Goal: Task Accomplishment & Management: Manage account settings

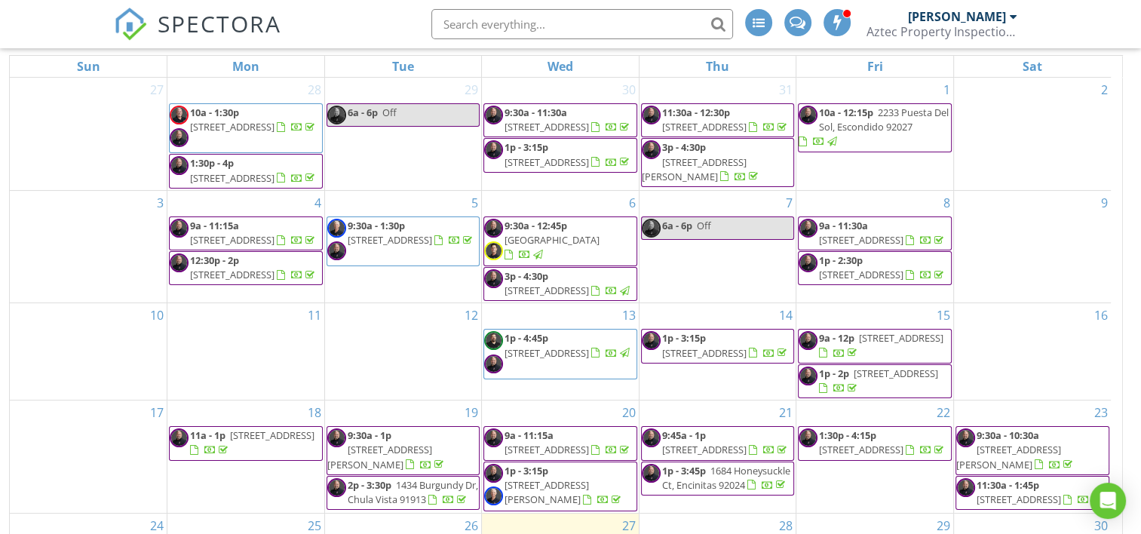
scroll to position [203, 0]
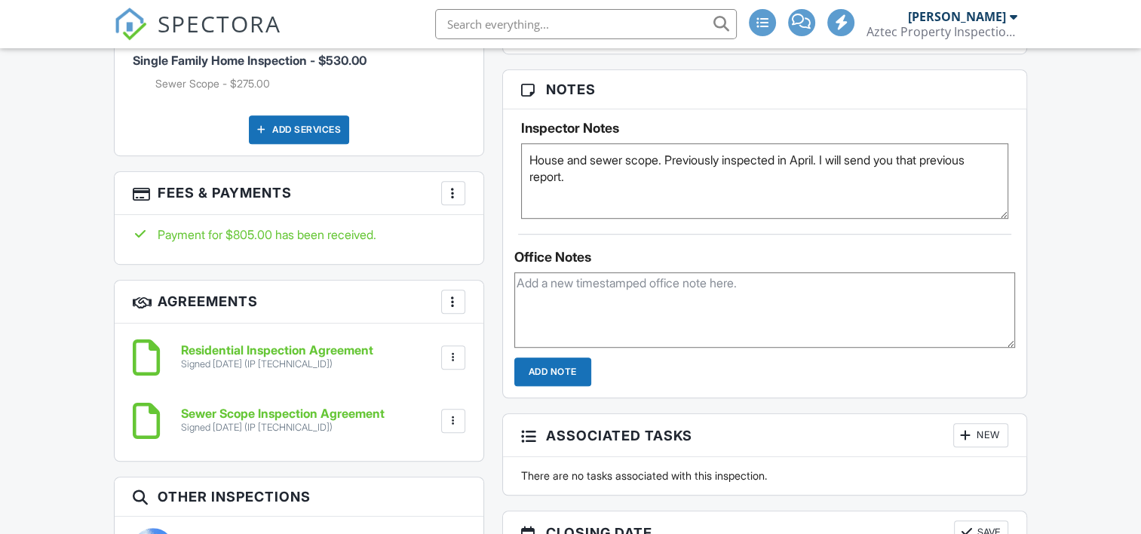
click at [453, 201] on div at bounding box center [453, 193] width 15 height 15
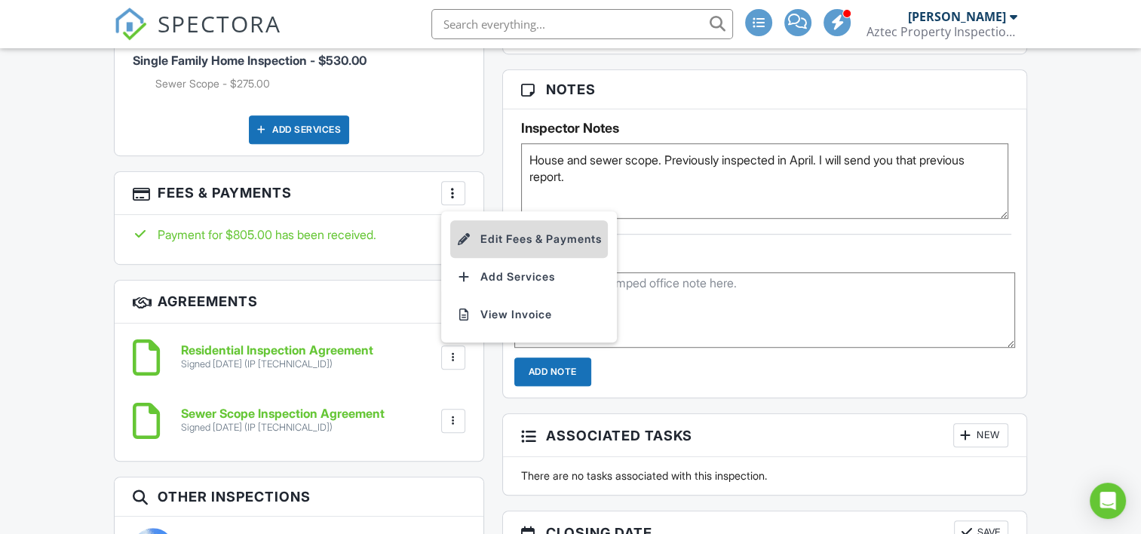
click at [482, 253] on li "Edit Fees & Payments" at bounding box center [529, 239] width 158 height 38
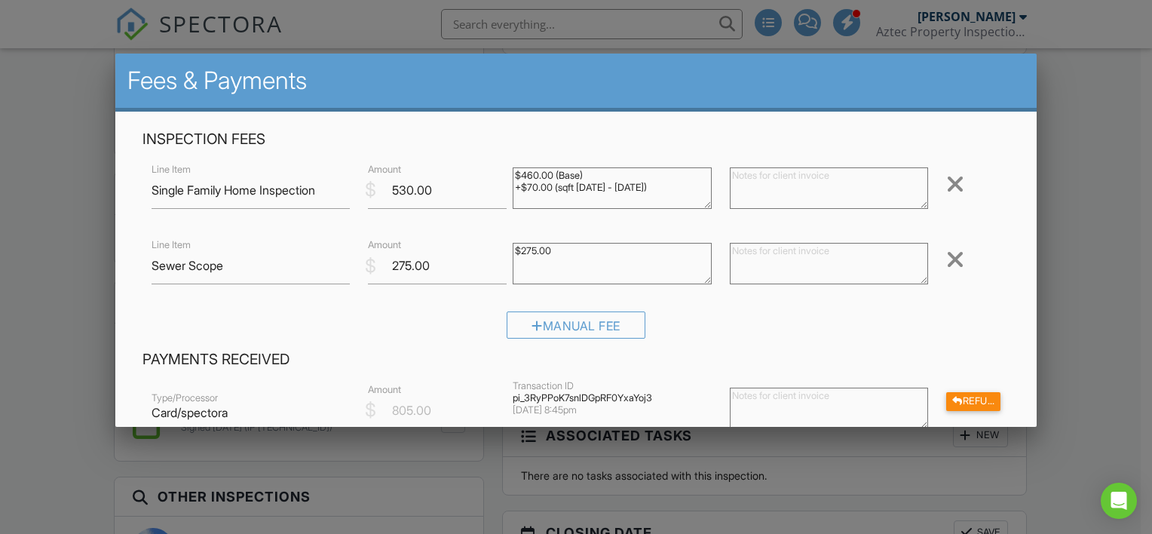
click at [946, 256] on div at bounding box center [955, 259] width 18 height 24
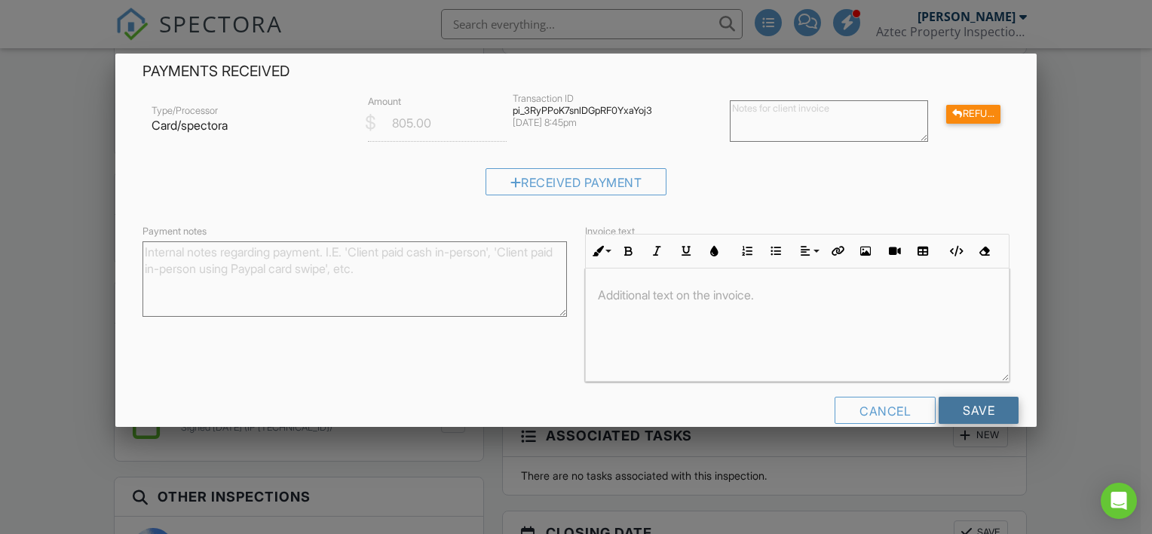
scroll to position [213, 0]
click at [964, 410] on input "Save" at bounding box center [979, 409] width 80 height 27
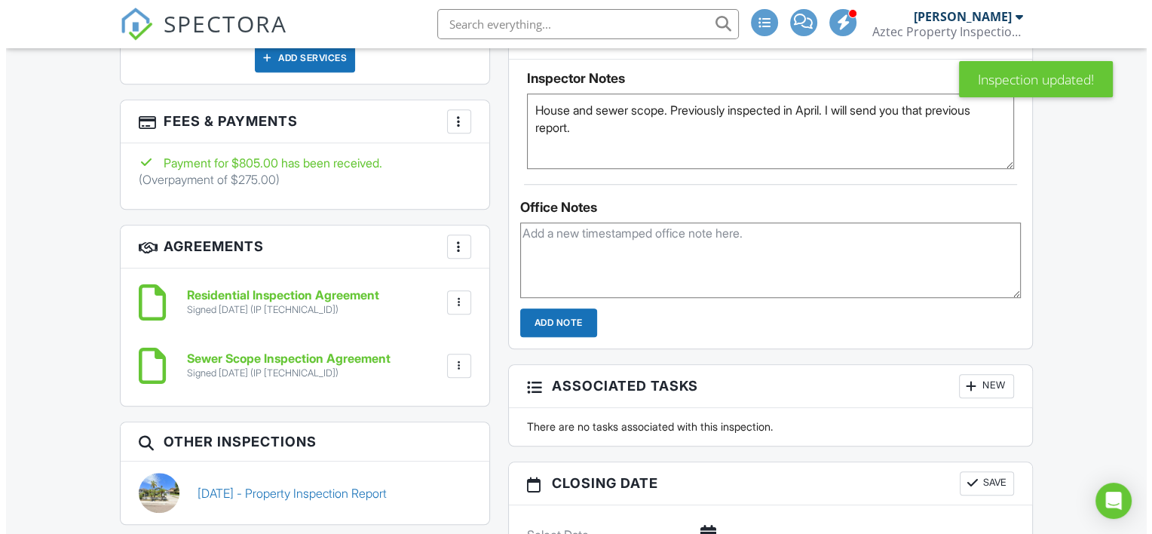
scroll to position [1152, 0]
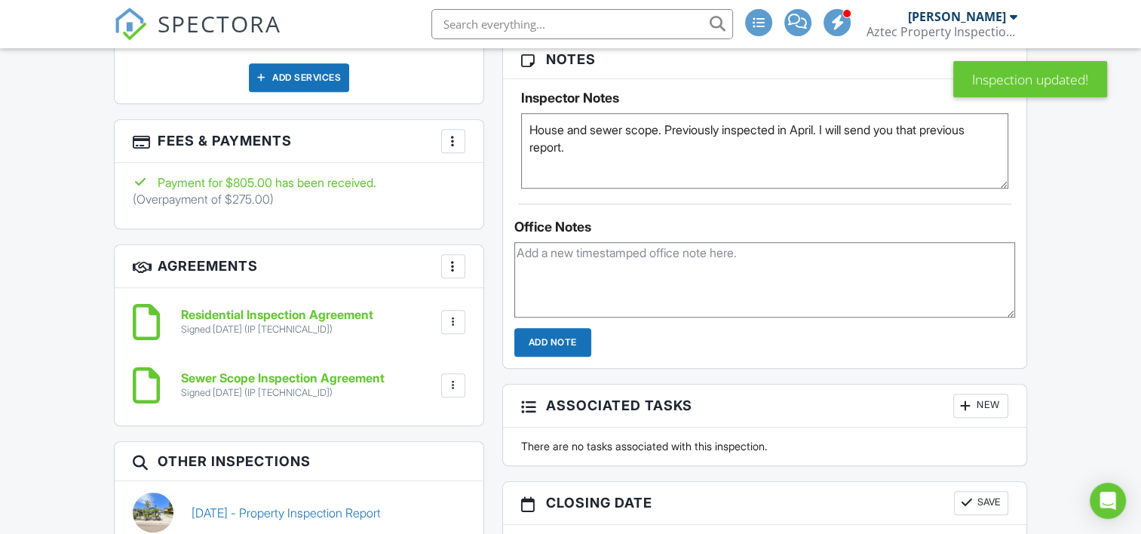
click at [447, 149] on div at bounding box center [453, 140] width 15 height 15
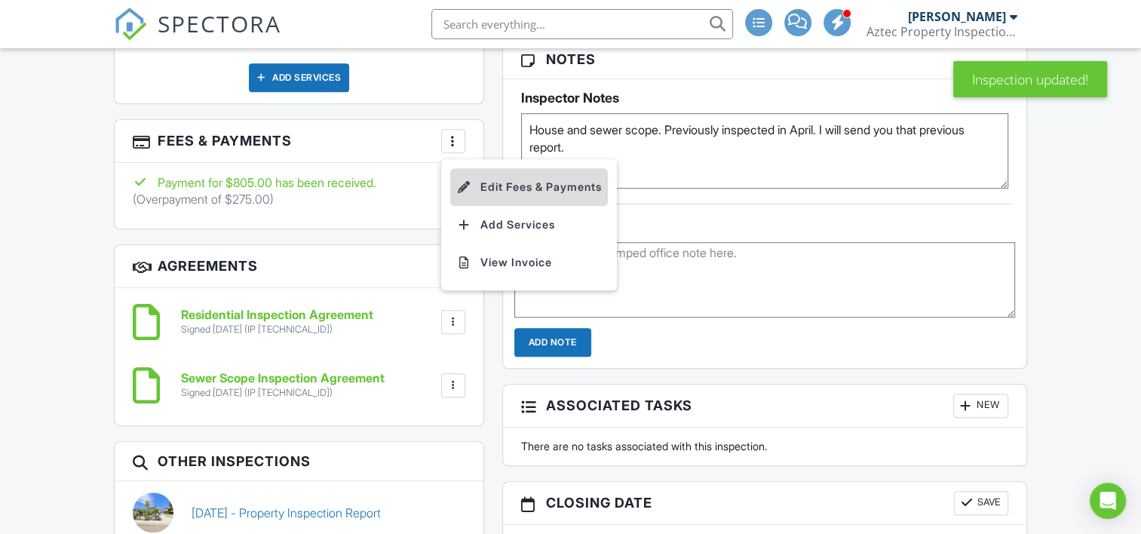
click at [492, 199] on li "Edit Fees & Payments" at bounding box center [529, 187] width 158 height 38
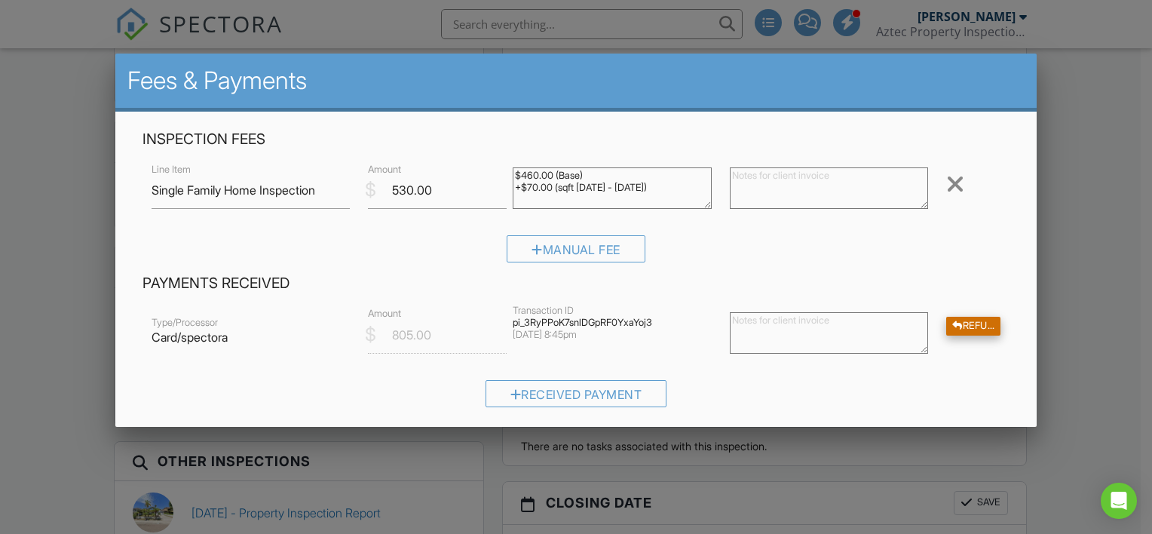
click at [962, 330] on div "Refund" at bounding box center [973, 326] width 54 height 19
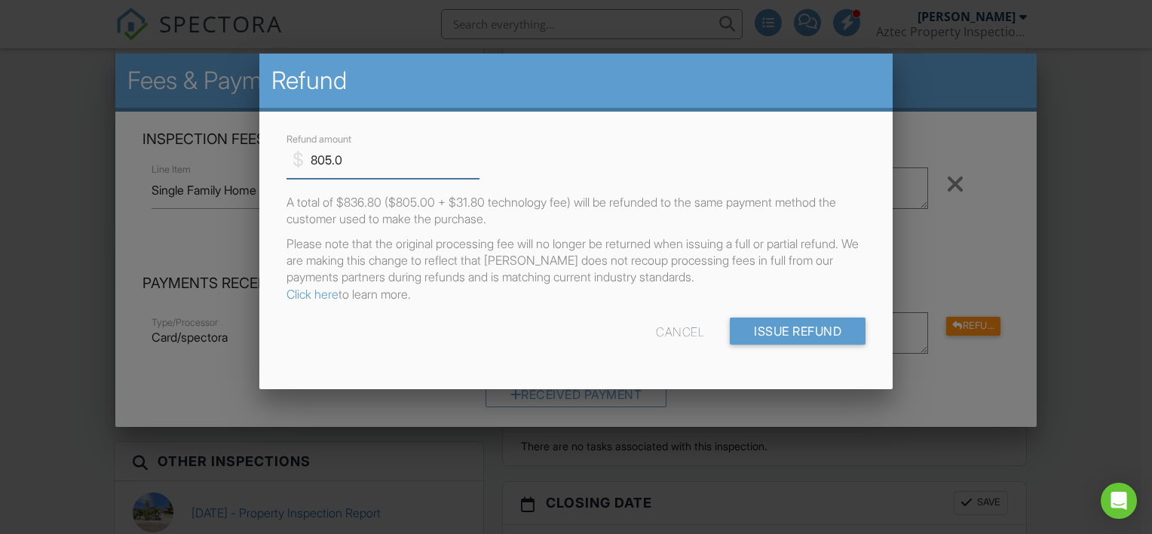
drag, startPoint x: 358, startPoint y: 159, endPoint x: 281, endPoint y: 154, distance: 77.1
click at [281, 154] on div "$ Refund amount 805.0" at bounding box center [376, 154] width 199 height 49
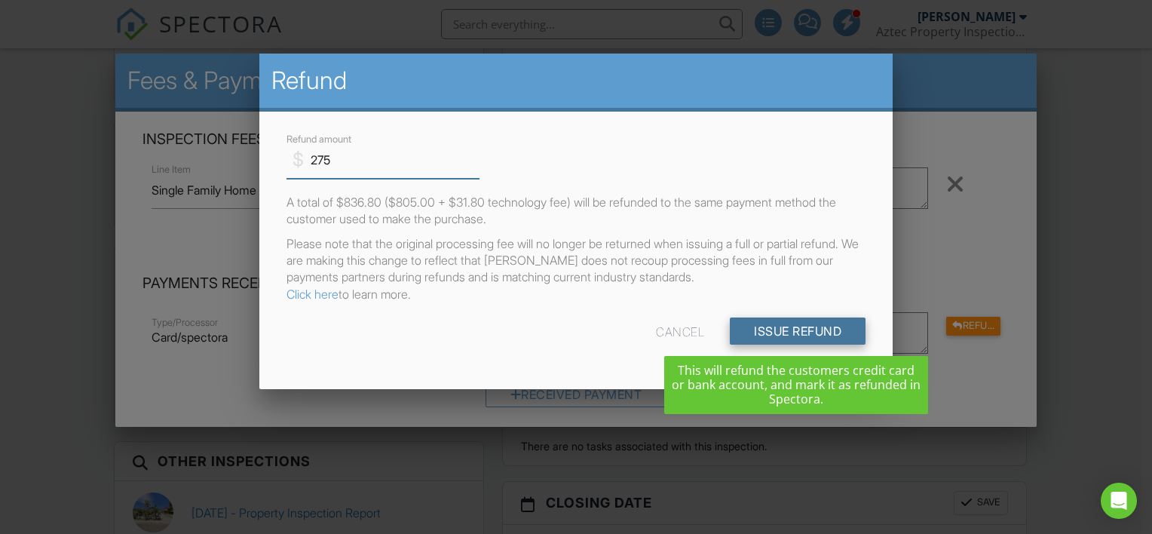
type input "275"
click at [796, 333] on input "Issue Refund" at bounding box center [798, 330] width 136 height 27
